Goal: Task Accomplishment & Management: Manage account settings

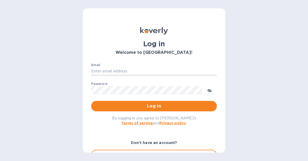
click at [108, 73] on input "Email" at bounding box center [154, 72] width 126 height 8
type input "[EMAIL_ADDRESS][DOMAIN_NAME]"
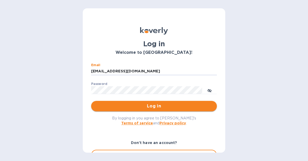
click at [132, 106] on span "Log in" at bounding box center [153, 106] width 117 height 6
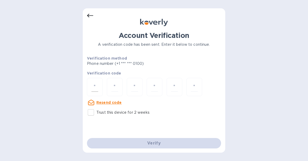
click at [93, 88] on input "number" at bounding box center [94, 88] width 7 height 10
type input "4"
type input "1"
type input "6"
type input "0"
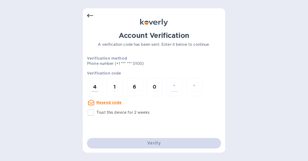
type input "1"
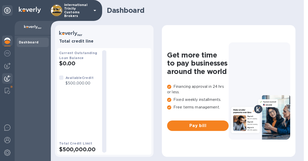
click at [10, 84] on div at bounding box center [7, 79] width 10 height 12
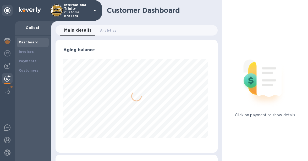
scroll to position [113, 160]
click at [30, 73] on div "Customers" at bounding box center [33, 70] width 28 height 5
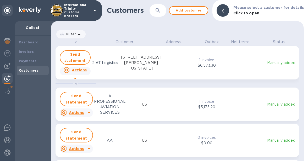
scroll to position [119, 251]
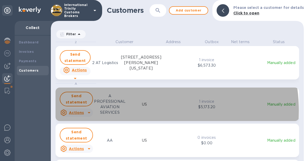
click at [134, 111] on div "Send statement Actions A PROFESSIONAL AVIATION SERVICES US" at bounding box center [111, 104] width 104 height 27
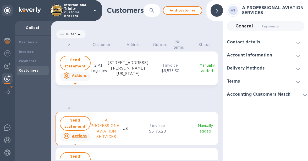
scroll to position [119, 170]
click at [256, 41] on h3 "Contact details" at bounding box center [243, 42] width 33 height 5
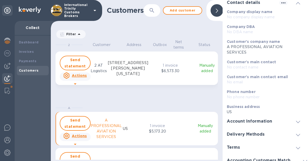
scroll to position [46, 0]
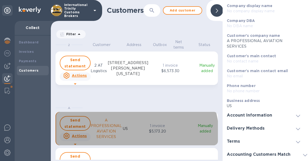
drag, startPoint x: 116, startPoint y: 138, endPoint x: 98, endPoint y: 131, distance: 18.6
click at [98, 131] on p "A PROFESSIONAL AVIATION SERVICES" at bounding box center [106, 129] width 31 height 22
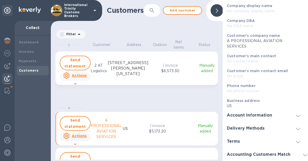
scroll to position [0, 0]
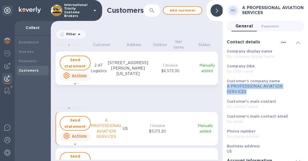
drag, startPoint x: 248, startPoint y: 94, endPoint x: 223, endPoint y: 88, distance: 25.6
click at [223, 88] on div "AS A PROFESSIONAL AVIATION SERVICES General 0 Payments 0 Contact details Compan…" at bounding box center [266, 80] width 86 height 161
copy p "A PROFESSIONAL AVIATION SERVICES"
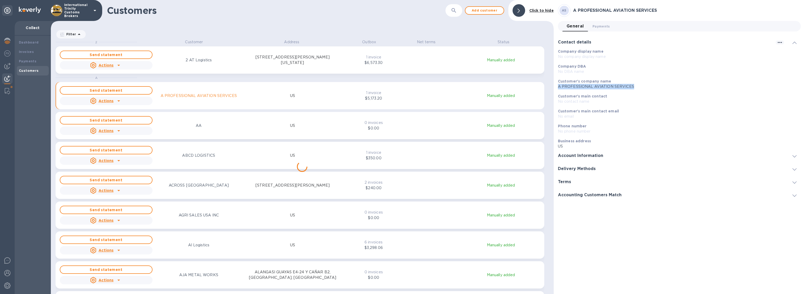
scroll to position [251, 501]
click at [11, 90] on div at bounding box center [7, 91] width 9 height 10
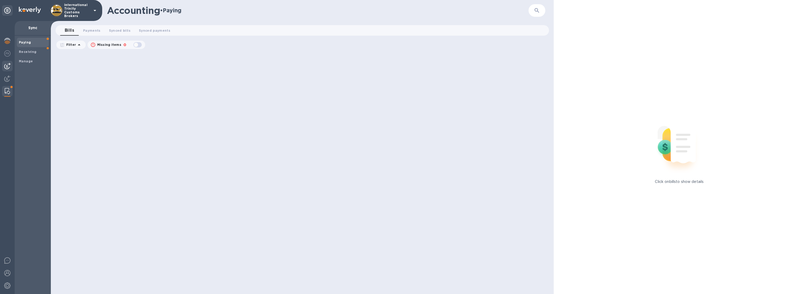
click at [8, 65] on img at bounding box center [7, 66] width 6 height 6
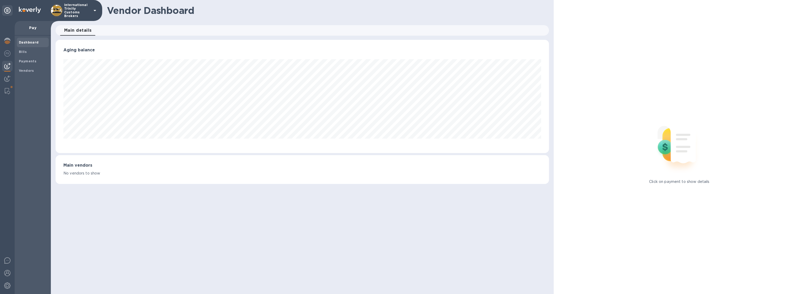
scroll to position [113, 493]
click at [29, 62] on b "Payments" at bounding box center [28, 61] width 18 height 4
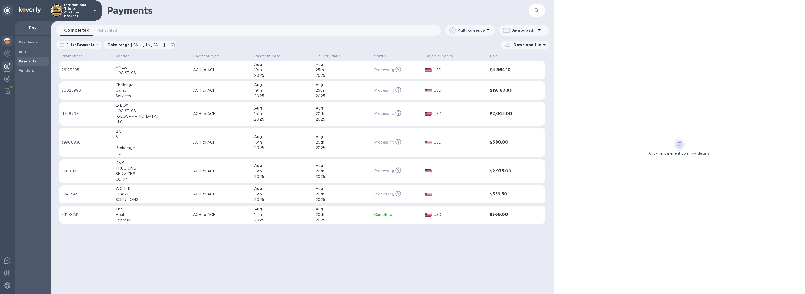
click at [7, 43] on img at bounding box center [7, 41] width 6 height 6
